Goal: Task Accomplishment & Management: Use online tool/utility

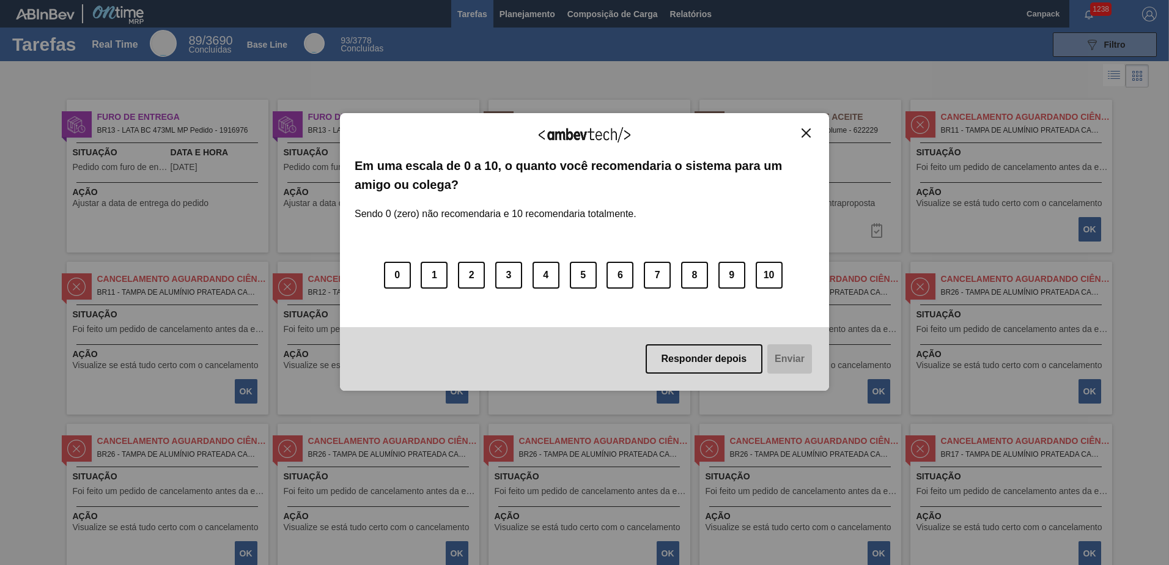
click at [810, 130] on img "Close" at bounding box center [806, 132] width 9 height 9
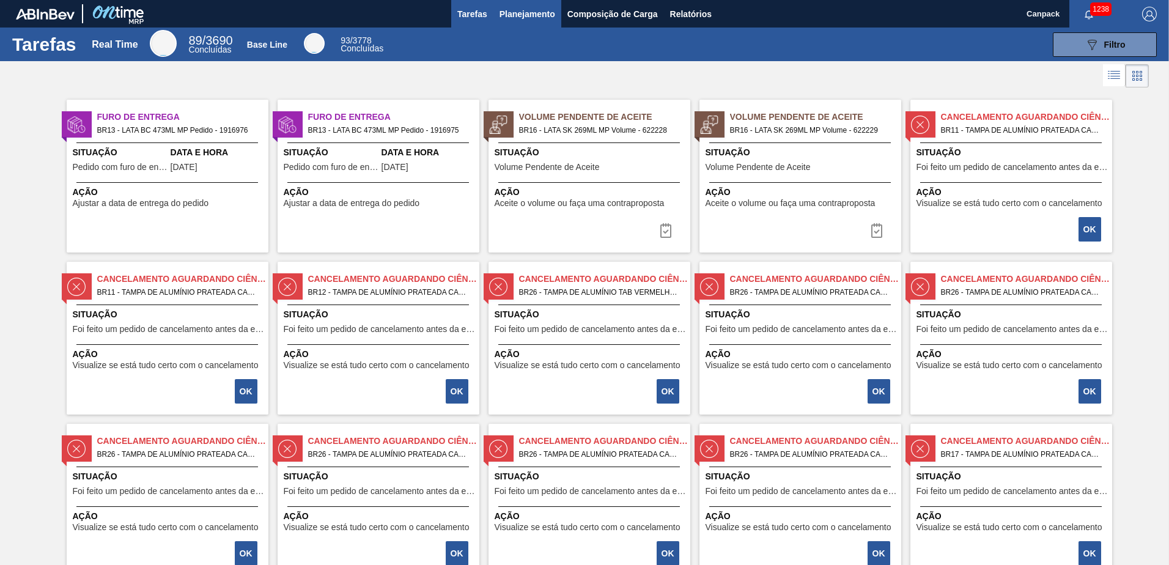
click at [518, 18] on span "Planejamento" at bounding box center [528, 14] width 56 height 15
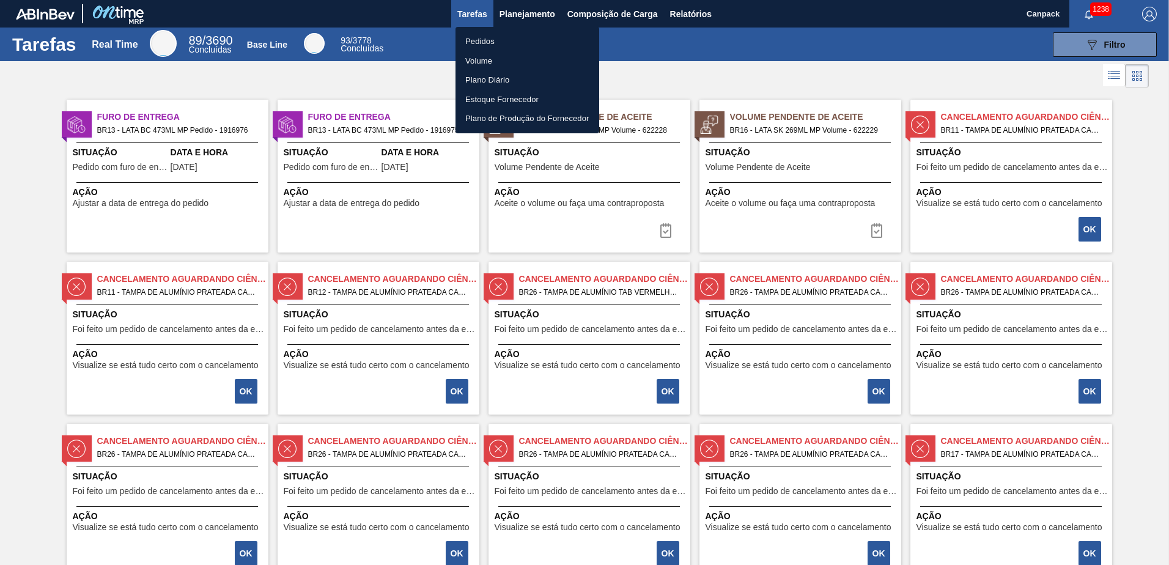
drag, startPoint x: 583, startPoint y: 34, endPoint x: 576, endPoint y: 33, distance: 8.0
click at [577, 33] on div "Pedidos Volume Plano Diário Estoque Fornecedor Plano de Produção do Fornecedor" at bounding box center [584, 282] width 1169 height 565
click at [481, 40] on li "Pedidos" at bounding box center [528, 42] width 144 height 20
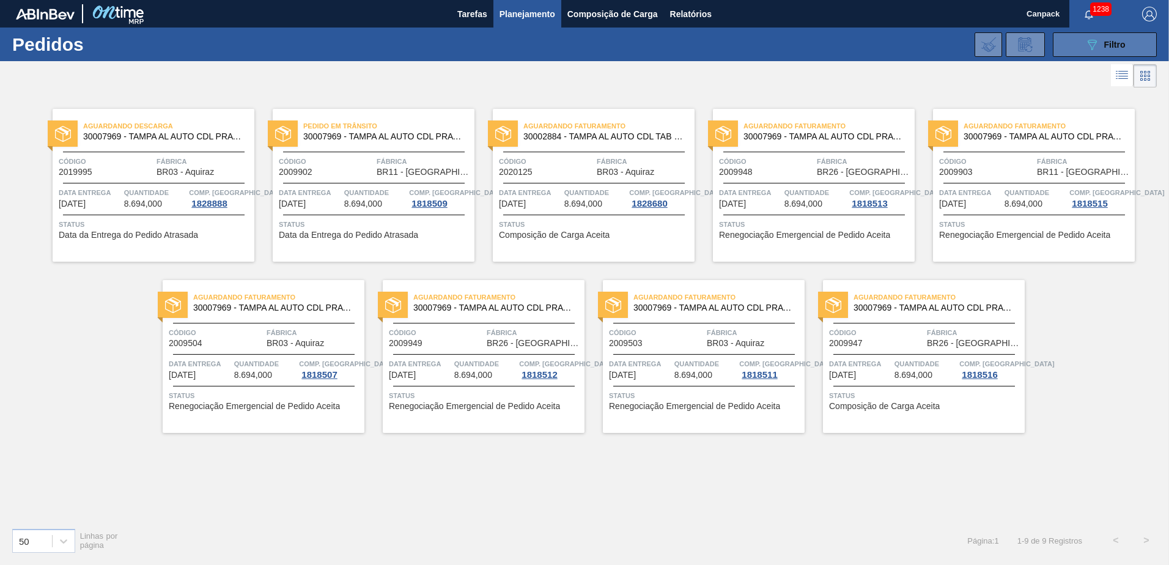
click at [1108, 48] on span "Filtro" at bounding box center [1115, 45] width 21 height 10
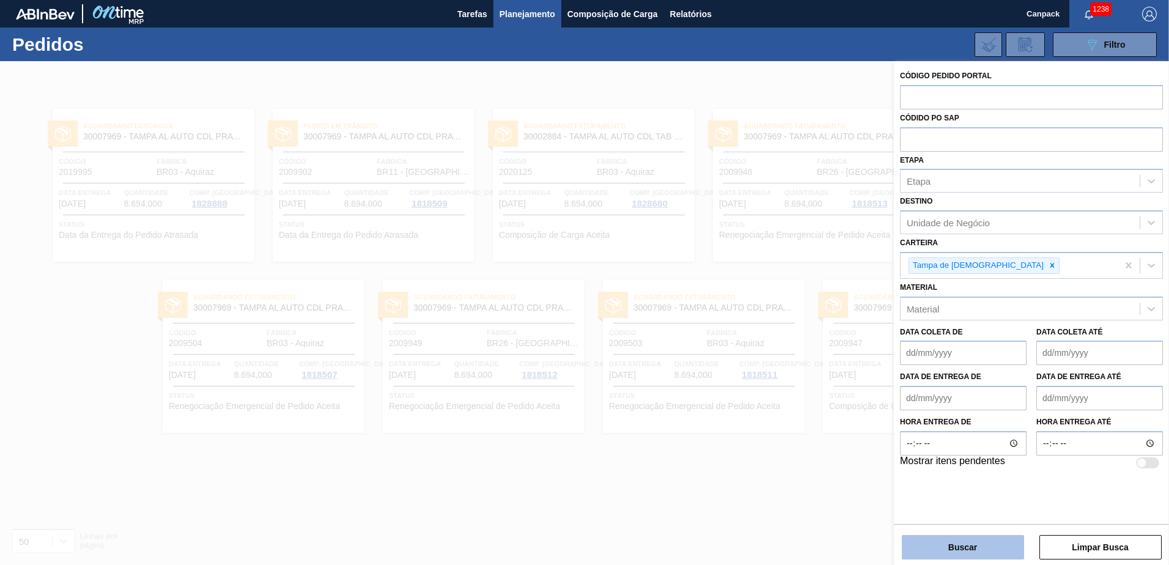
click at [964, 539] on button "Buscar" at bounding box center [963, 547] width 122 height 24
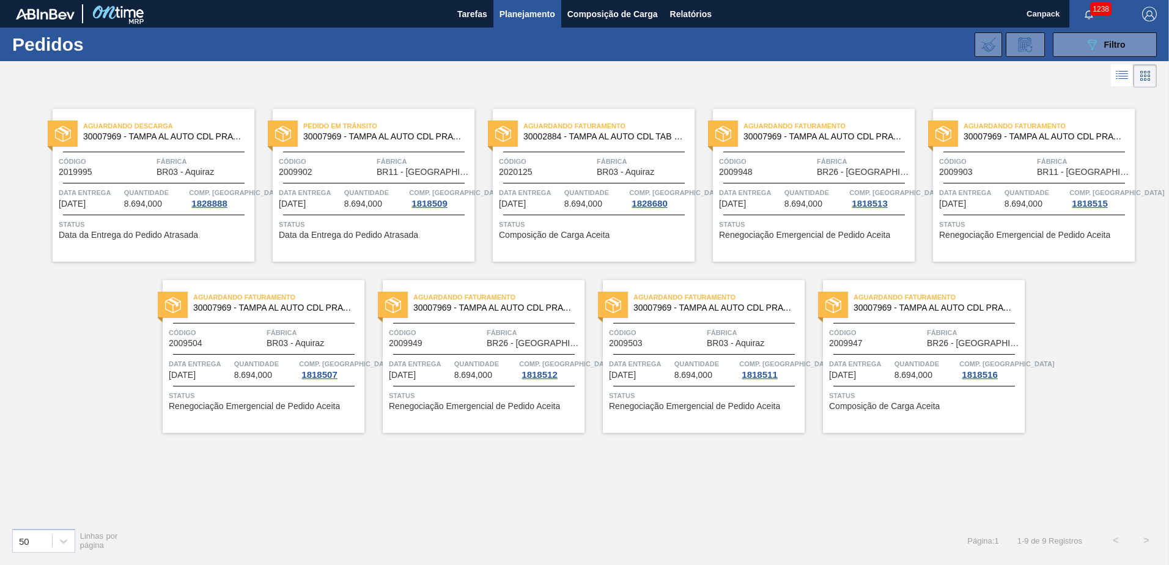
click at [610, 156] on span "Fábrica" at bounding box center [644, 161] width 95 height 12
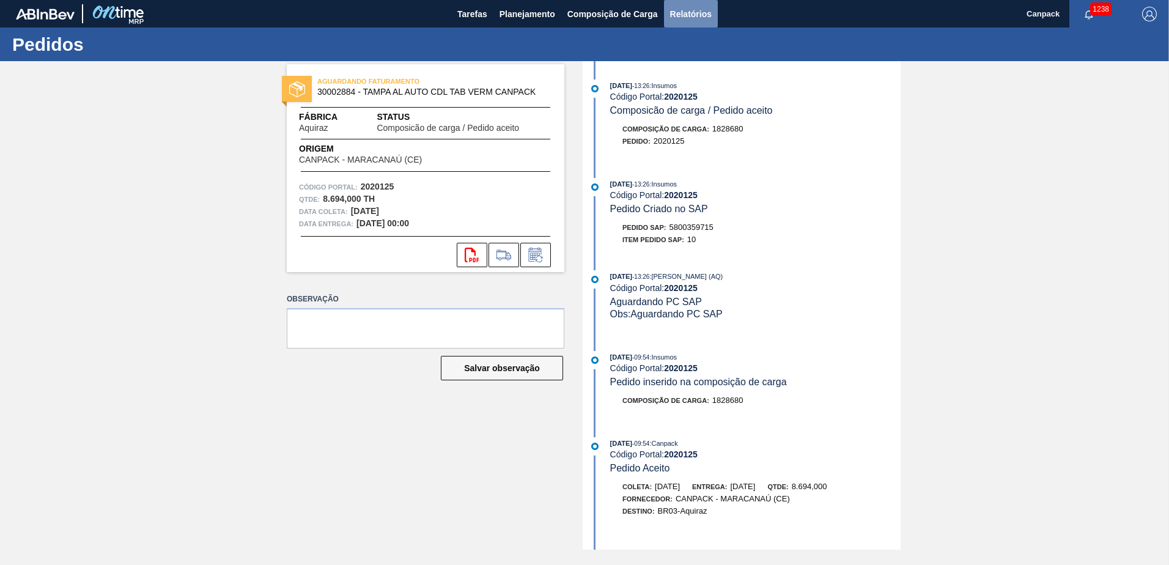
click at [702, 18] on span "Relatórios" at bounding box center [691, 14] width 42 height 15
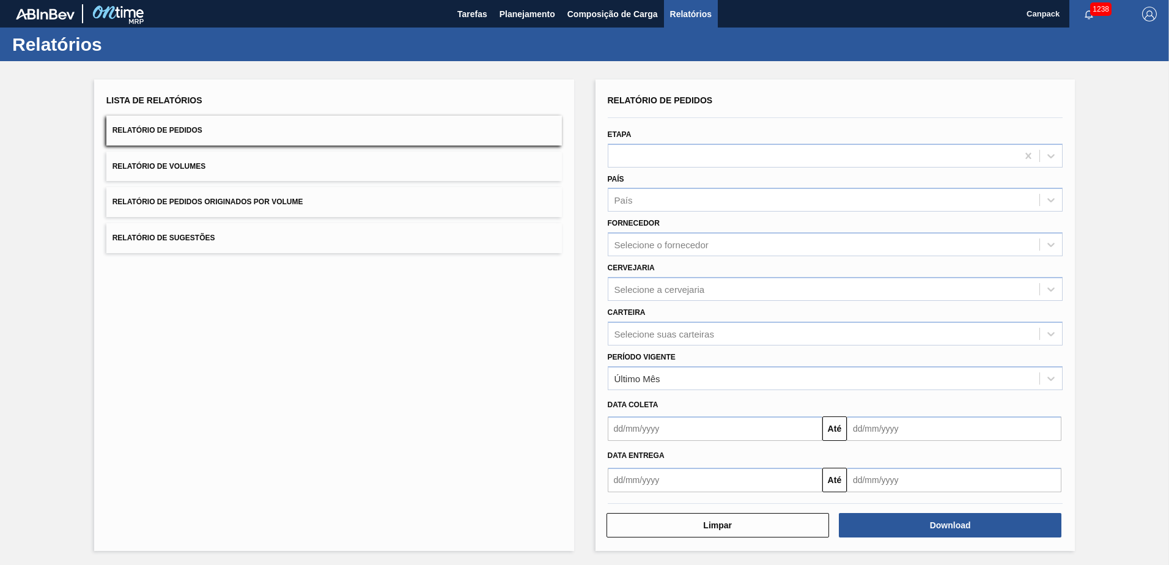
scroll to position [1, 0]
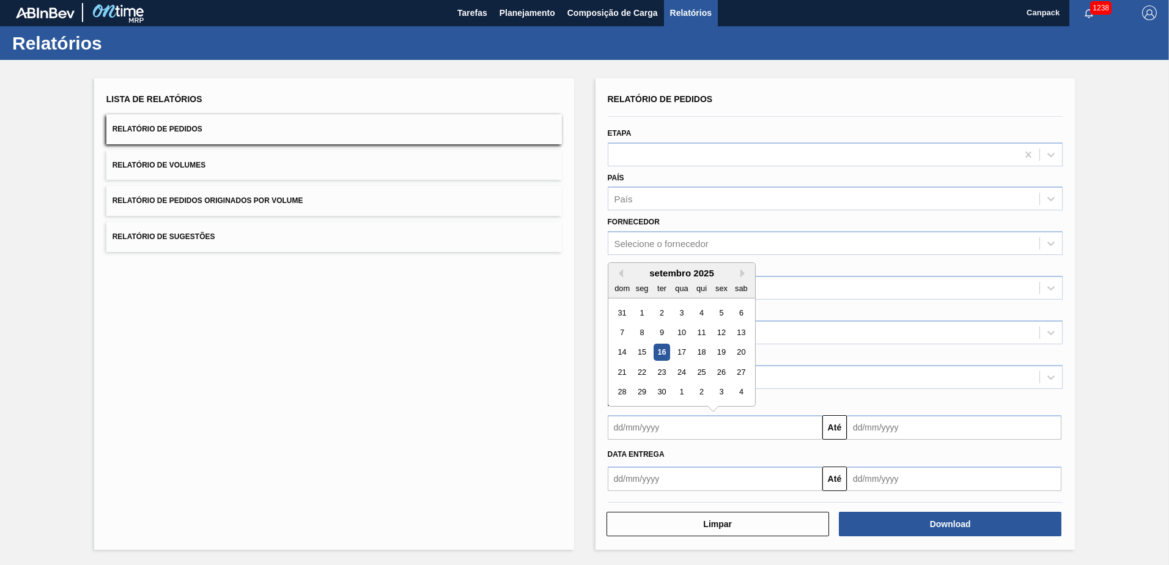
click at [672, 434] on input "text" at bounding box center [715, 427] width 215 height 24
click at [663, 354] on div "16" at bounding box center [661, 352] width 17 height 17
type input "[DATE]"
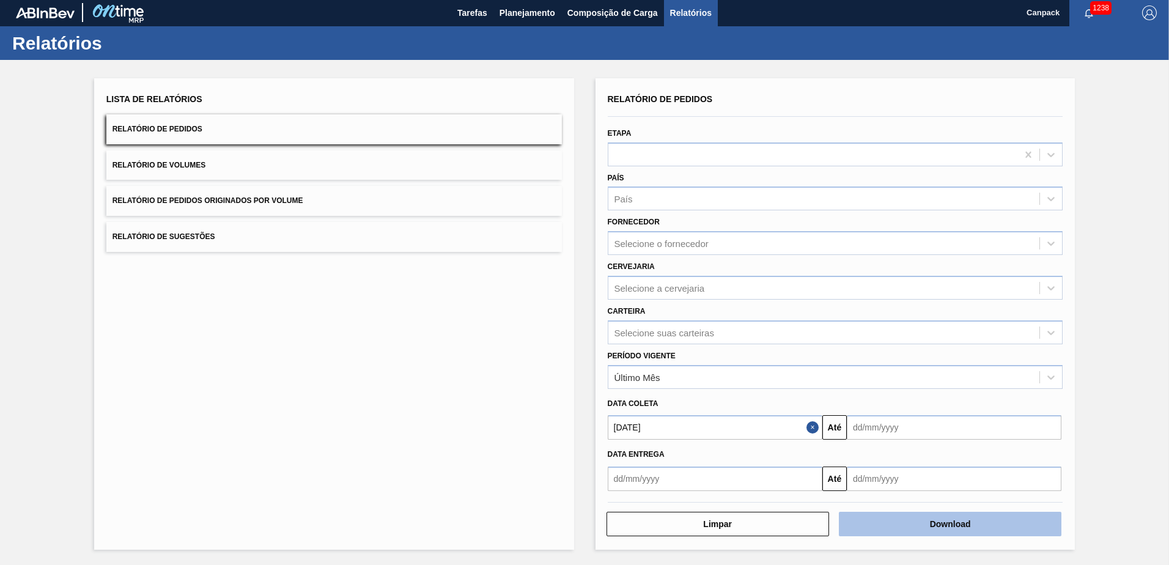
click at [986, 524] on button "Download" at bounding box center [950, 524] width 223 height 24
